Goal: Information Seeking & Learning: Learn about a topic

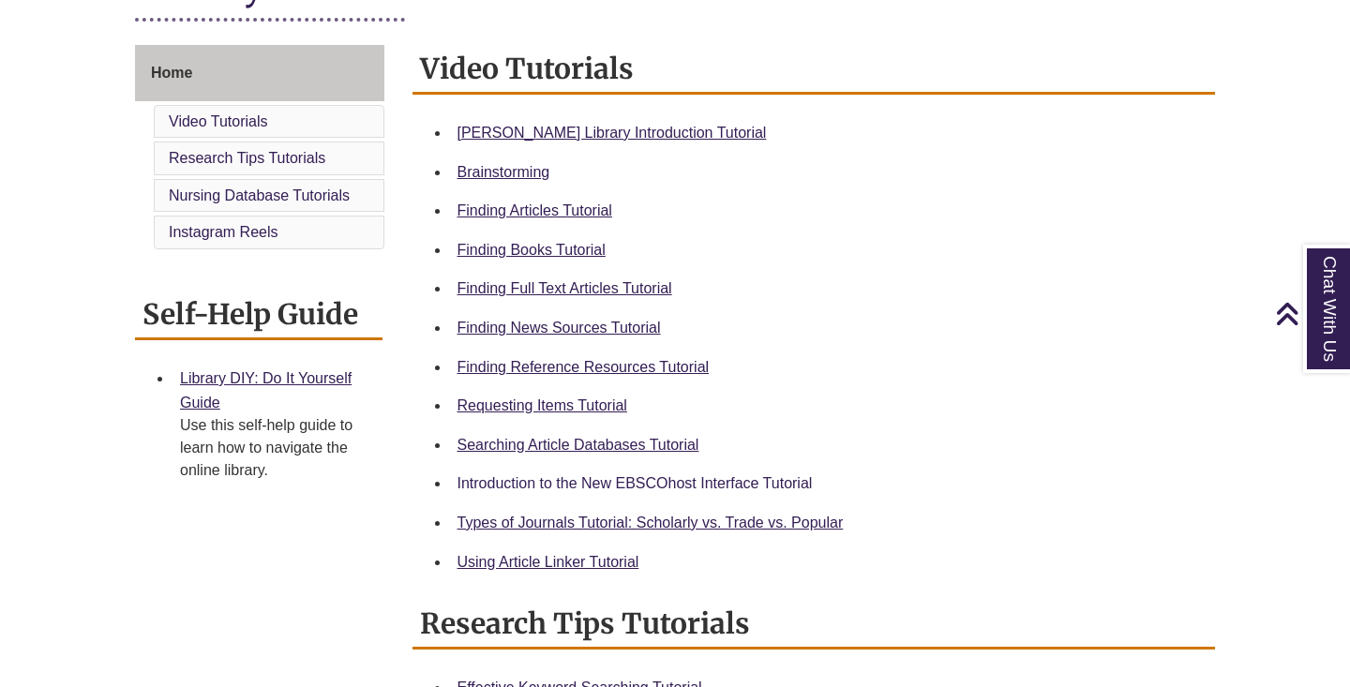
scroll to position [483, 0]
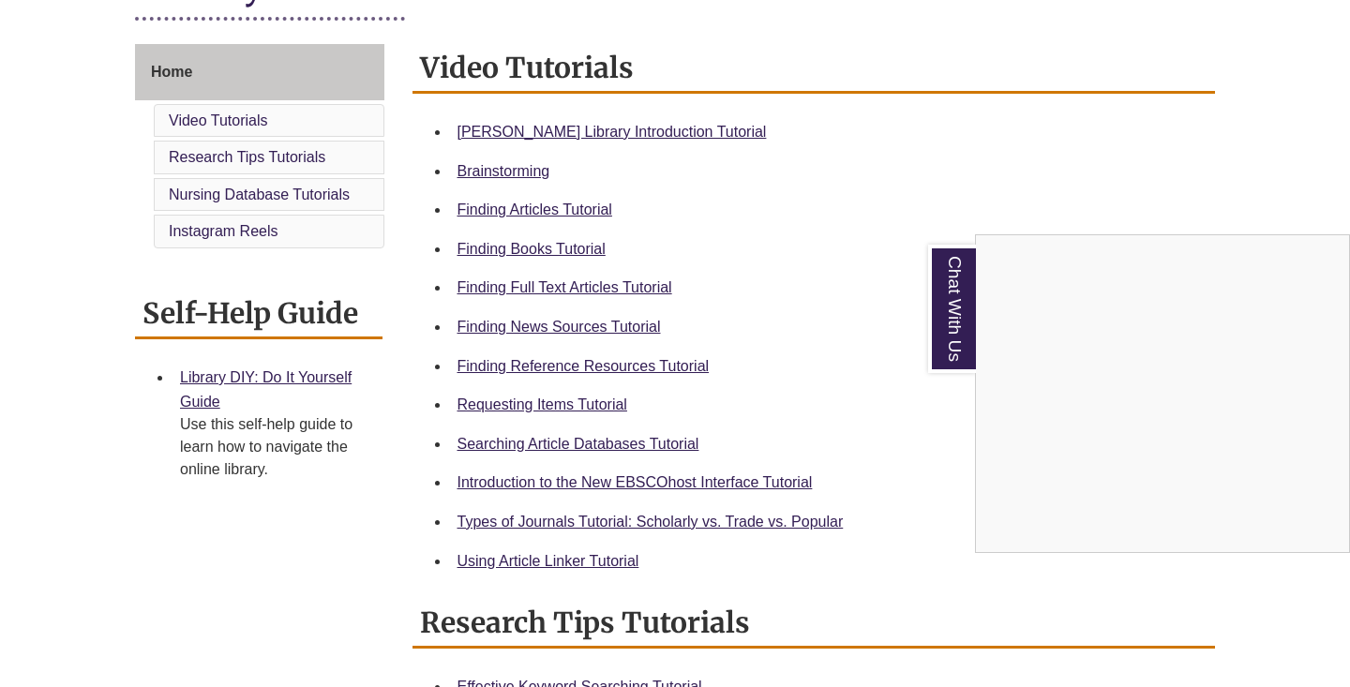
click at [594, 521] on div "Chat With Us" at bounding box center [675, 343] width 1350 height 687
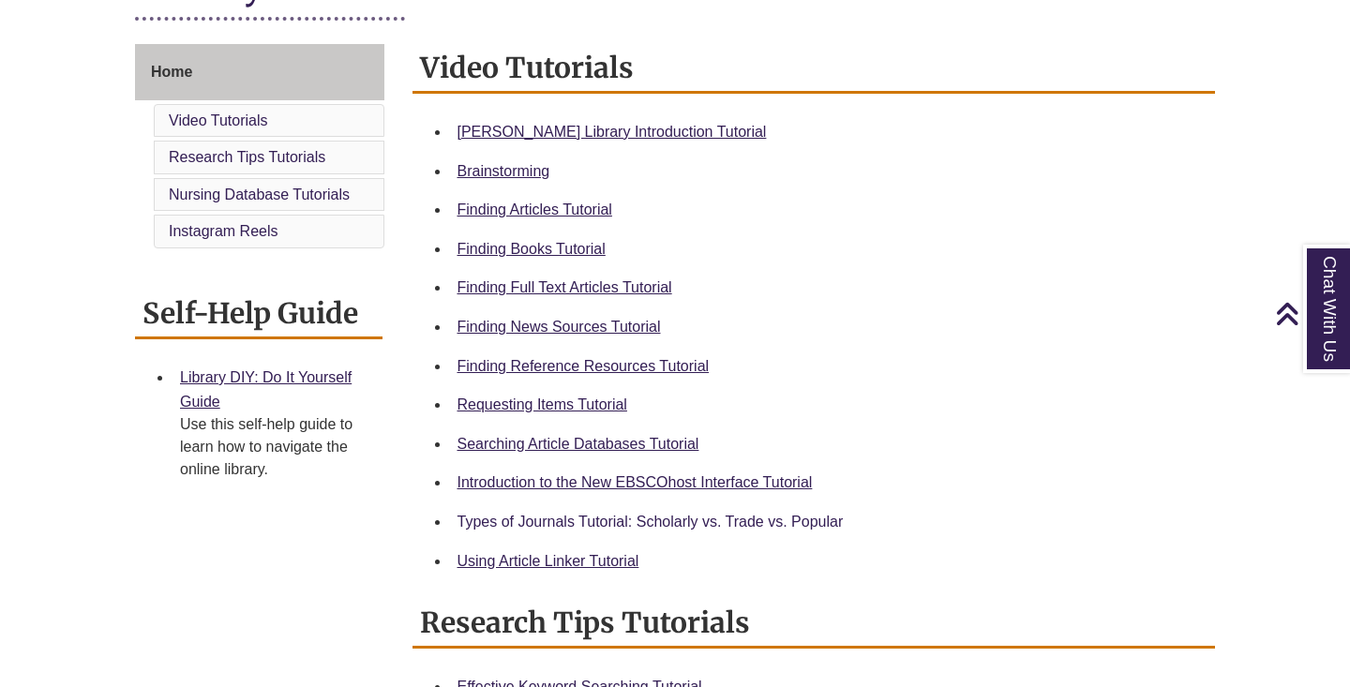
click at [596, 517] on link "Types of Journals Tutorial: Scholarly vs. Trade vs. Popular" at bounding box center [651, 522] width 386 height 16
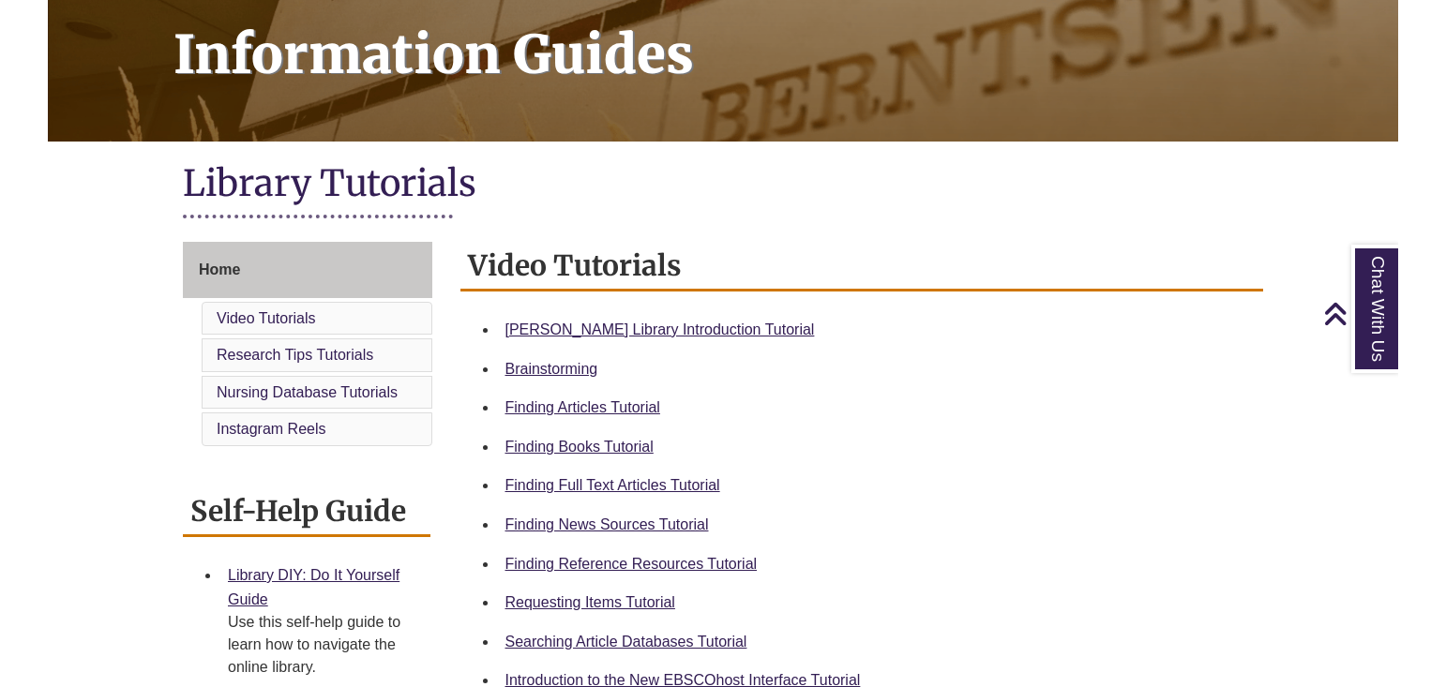
scroll to position [291, 0]
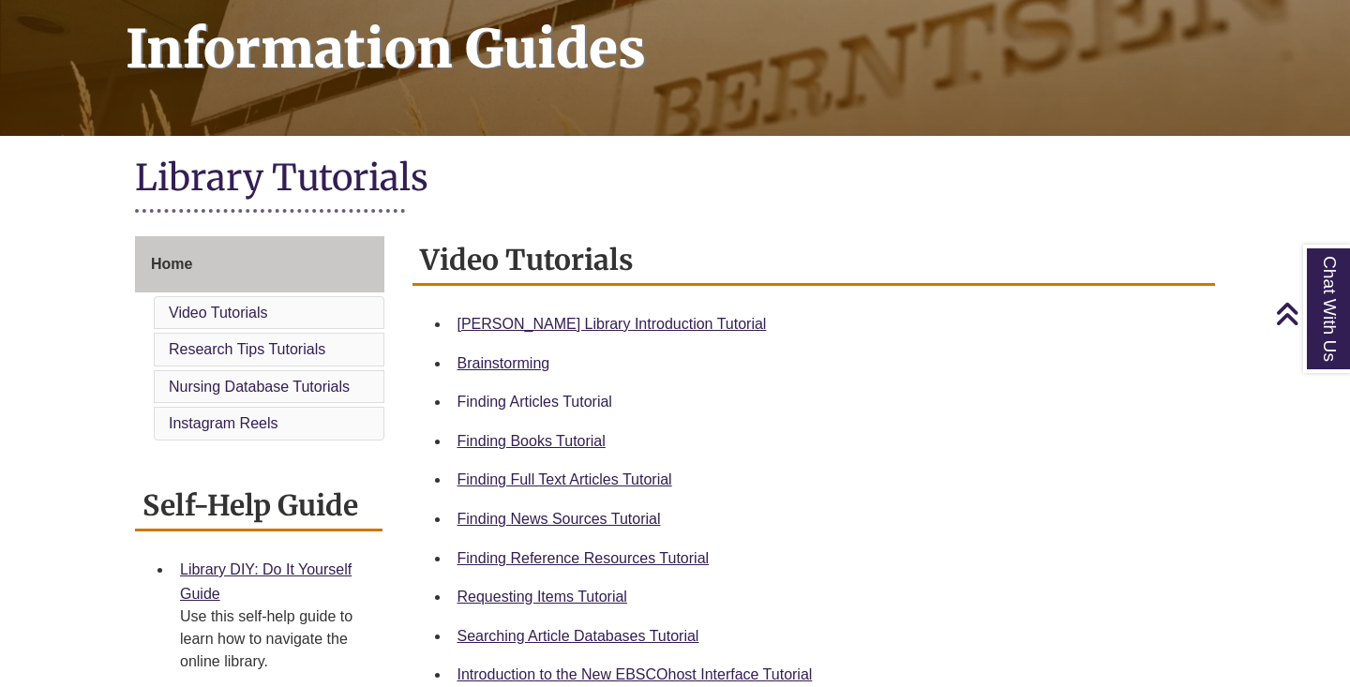
click at [530, 396] on link "Finding Articles Tutorial" at bounding box center [535, 402] width 155 height 16
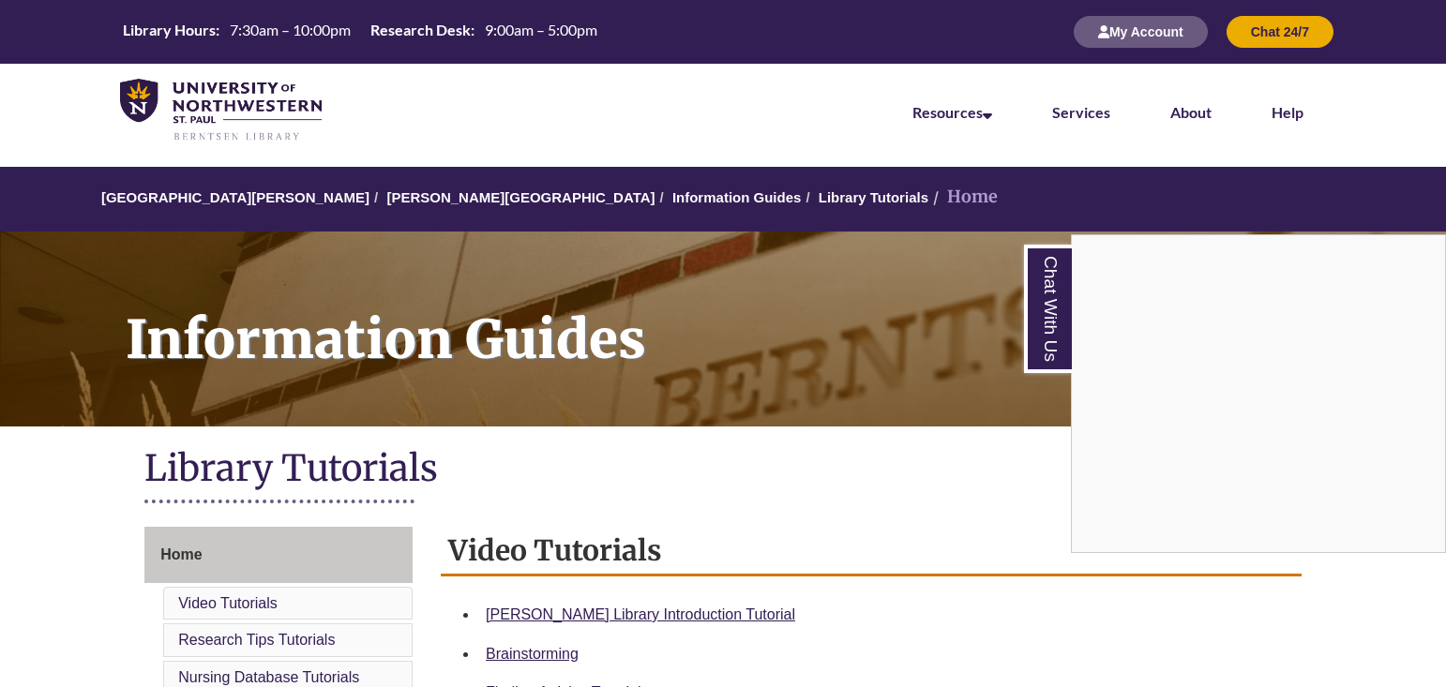
scroll to position [0, 0]
click at [793, 201] on div "Chat With Us" at bounding box center [723, 343] width 1446 height 687
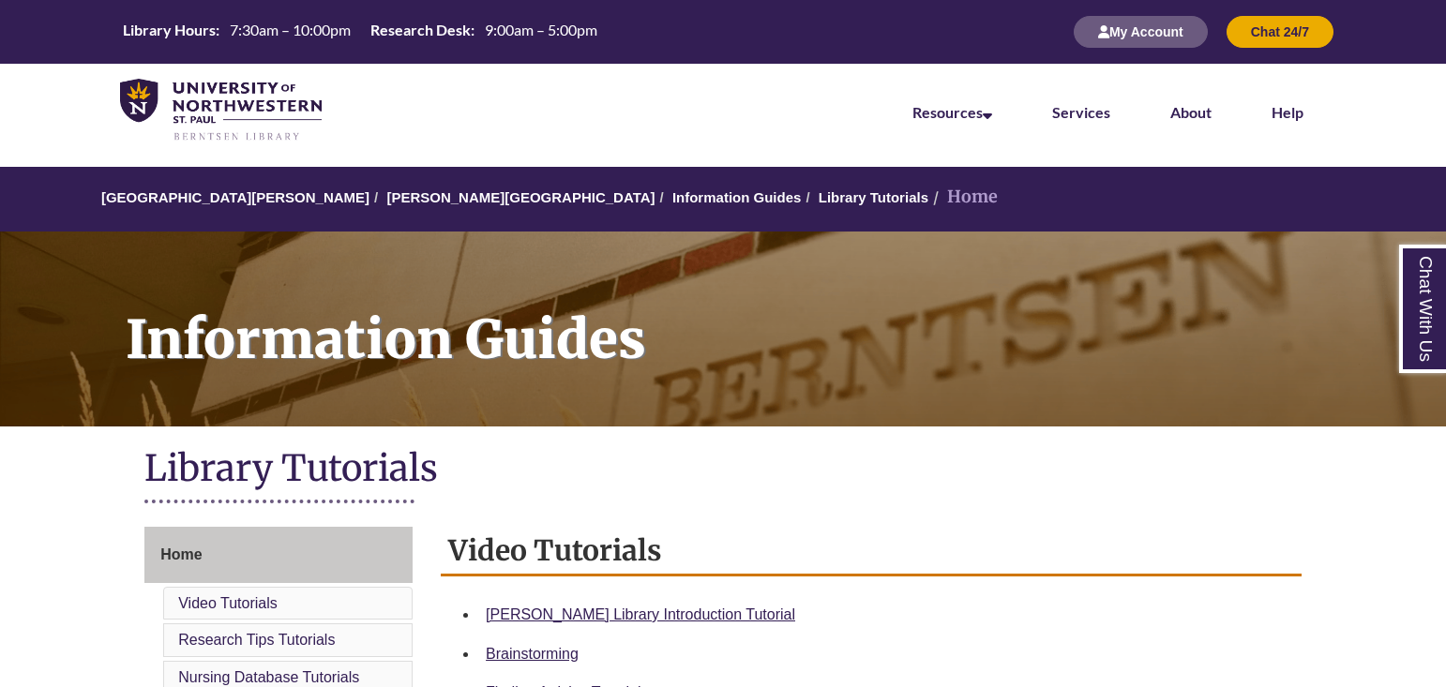
click at [928, 197] on li "Home" at bounding box center [962, 197] width 69 height 27
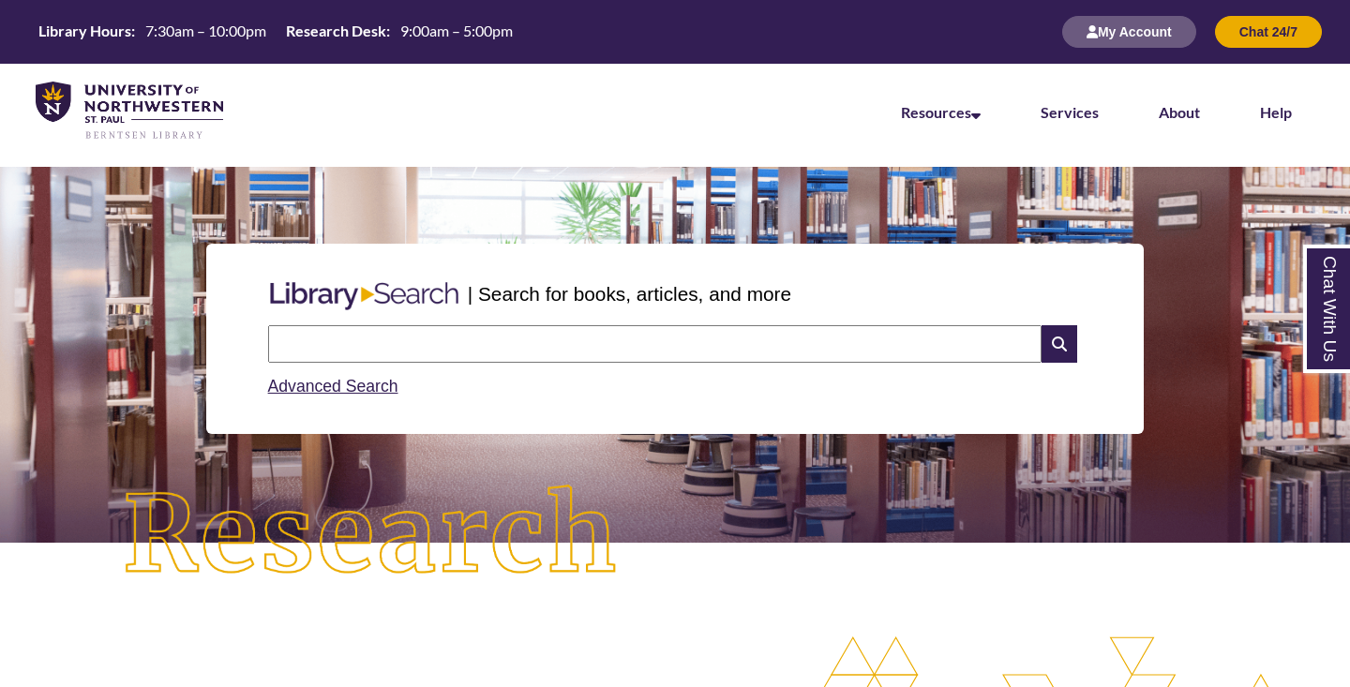
click at [519, 347] on input "text" at bounding box center [655, 344] width 774 height 38
type input "**********"
